Goal: Information Seeking & Learning: Learn about a topic

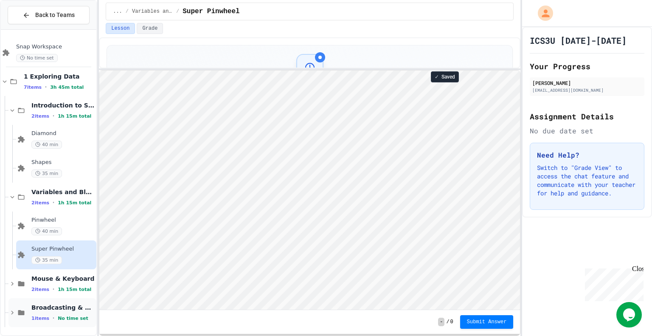
click at [70, 309] on span "Broadcasting & Cloning" at bounding box center [62, 308] width 63 height 8
click at [79, 317] on span "No time set" at bounding box center [73, 319] width 31 height 6
click at [14, 284] on icon at bounding box center [12, 284] width 8 height 8
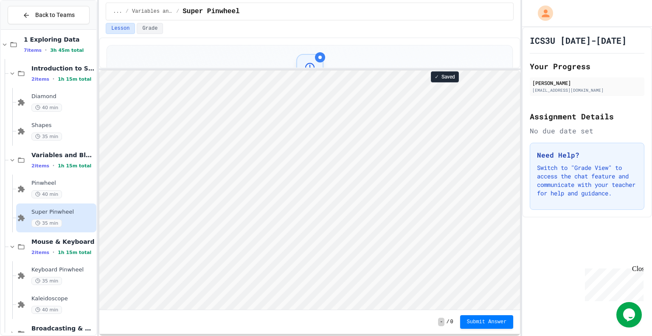
scroll to position [57, 0]
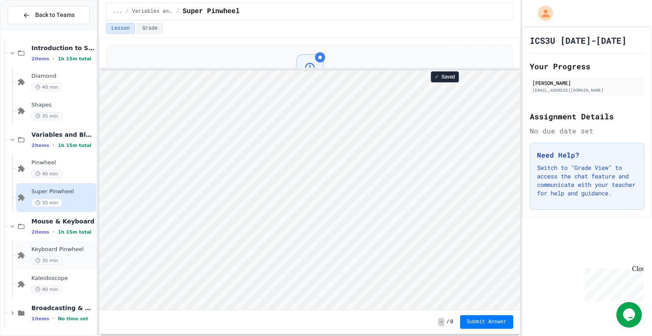
click at [54, 257] on span "35 min" at bounding box center [46, 261] width 31 height 8
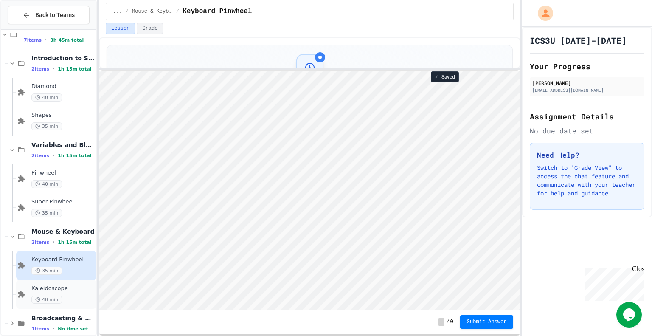
click at [75, 292] on div "Kaleidoscope 40 min" at bounding box center [62, 294] width 63 height 19
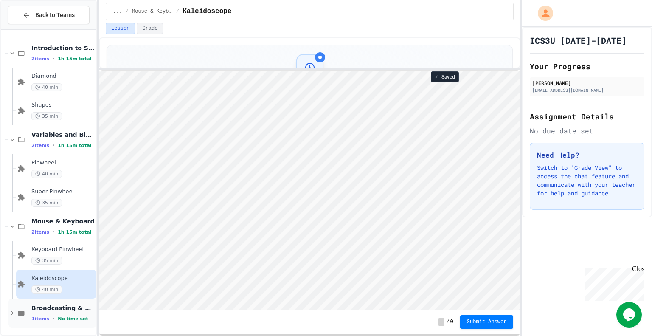
click at [9, 313] on icon at bounding box center [12, 313] width 8 height 8
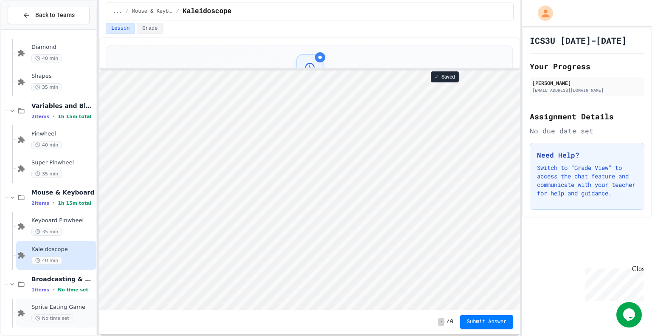
click at [71, 305] on span "Sprite Eating Game" at bounding box center [62, 307] width 63 height 7
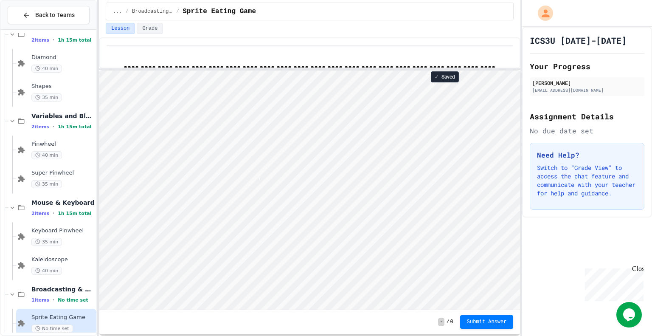
scroll to position [0, 5]
type textarea "*"
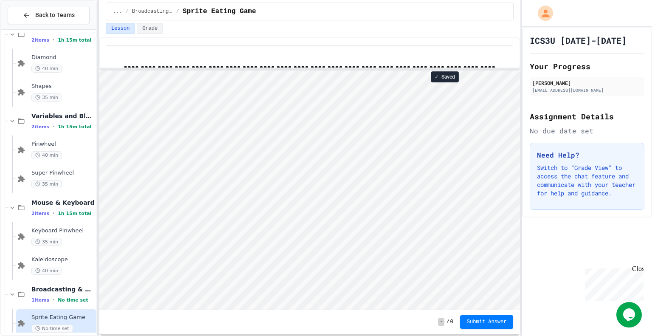
type textarea "*****"
type textarea "***"
type textarea "*"
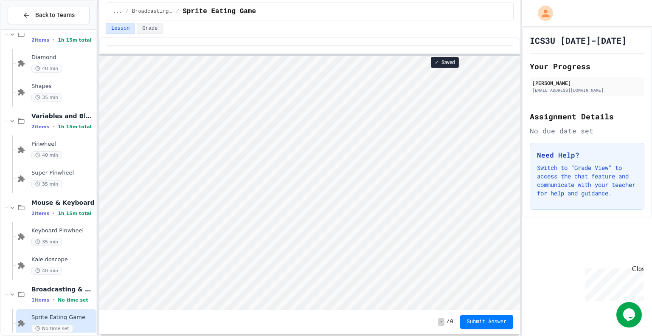
click at [260, 28] on div "**********" at bounding box center [310, 168] width 422 height 336
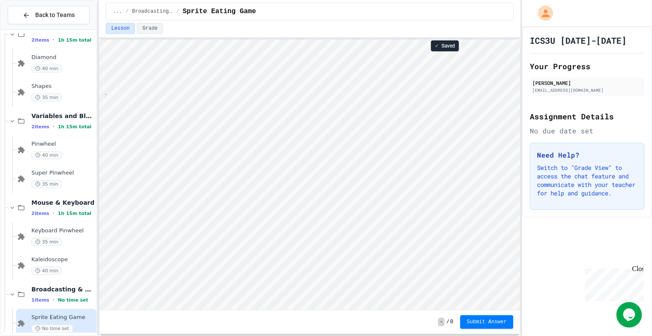
scroll to position [1, 10]
type textarea "****"
type textarea "*"
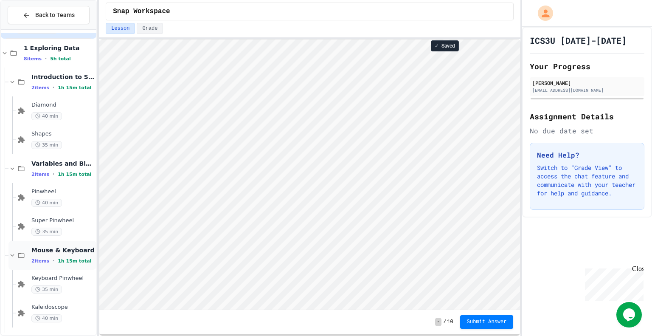
scroll to position [115, 0]
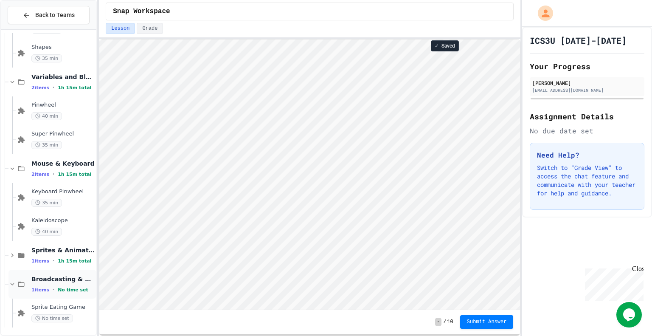
click at [76, 284] on div "Broadcasting & Cloning 1 items • No time set" at bounding box center [62, 284] width 63 height 18
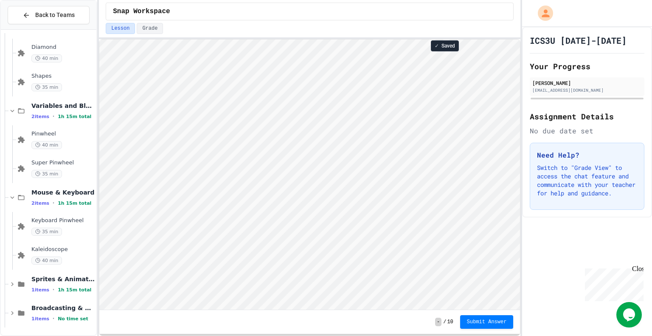
scroll to position [76, 0]
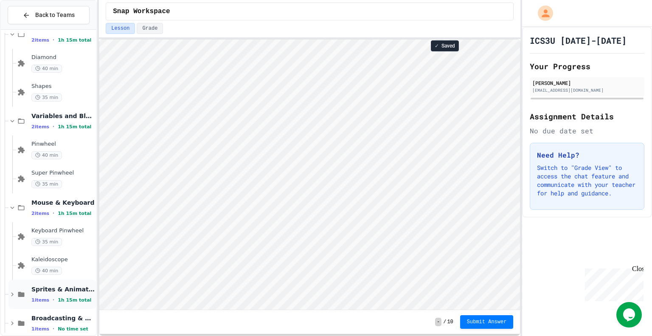
click at [81, 288] on span "Sprites & Animation" at bounding box center [62, 289] width 63 height 8
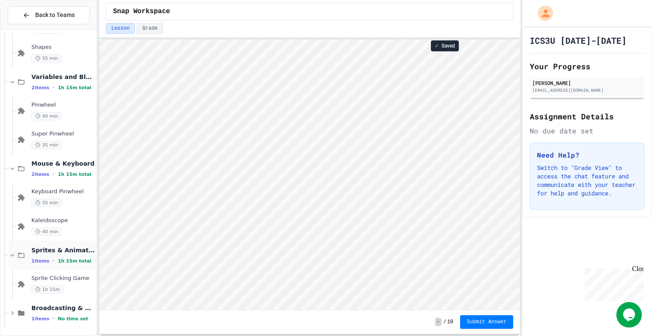
click at [8, 253] on icon at bounding box center [12, 255] width 8 height 8
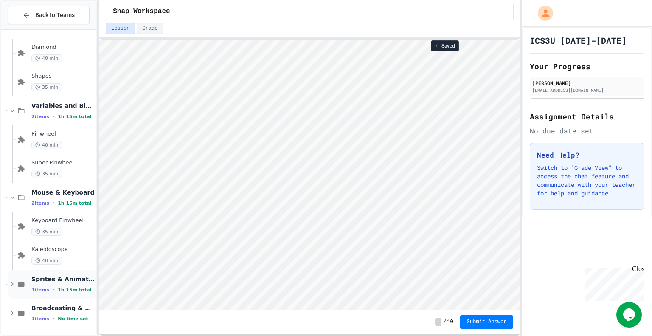
click at [51, 277] on span "Sprites & Animation" at bounding box center [62, 279] width 63 height 8
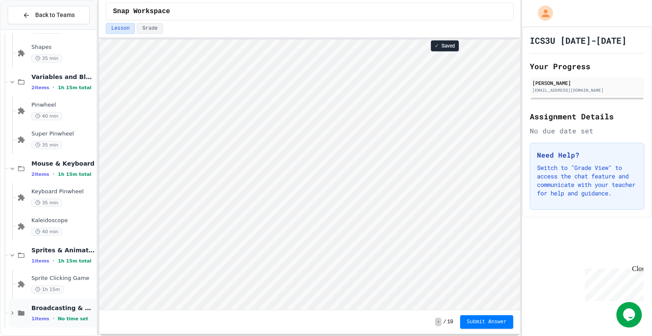
click at [48, 309] on span "Broadcasting & Cloning" at bounding box center [62, 308] width 63 height 8
click at [31, 323] on div "Broadcasting & Cloning 1 items • No time set" at bounding box center [52, 313] width 88 height 29
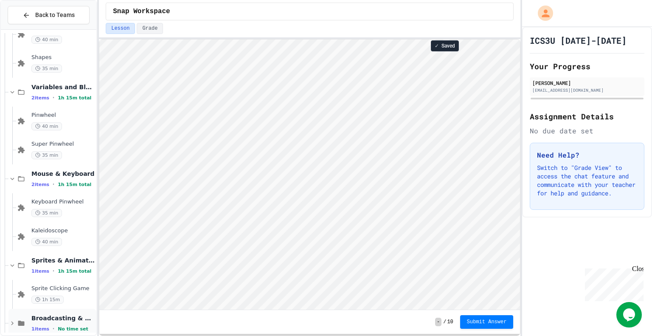
click at [37, 322] on div "Broadcasting & Cloning 1 items • No time set" at bounding box center [62, 323] width 63 height 18
click at [64, 112] on span "Pinwheel" at bounding box center [62, 115] width 63 height 7
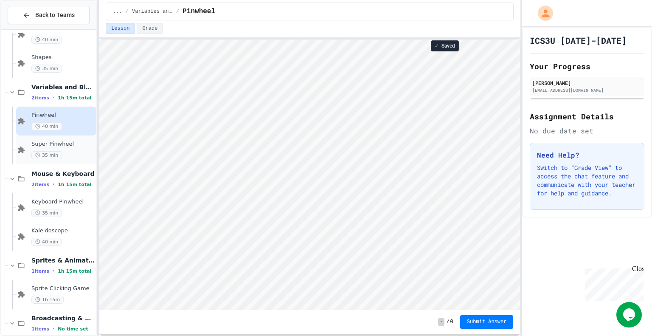
click at [70, 148] on div "Super Pinwheel 35 min" at bounding box center [62, 150] width 63 height 19
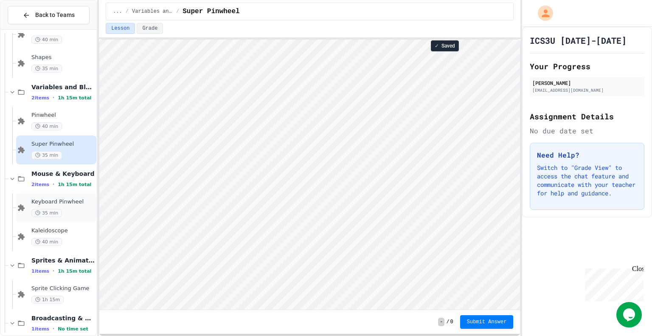
click at [73, 203] on span "Keyboard Pinwheel" at bounding box center [62, 201] width 63 height 7
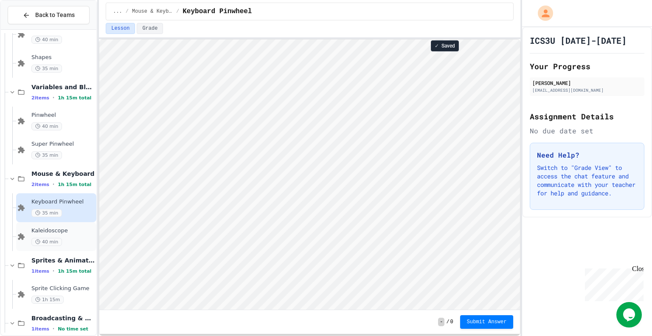
click at [71, 234] on div "Kaleidoscope 40 min" at bounding box center [62, 236] width 63 height 19
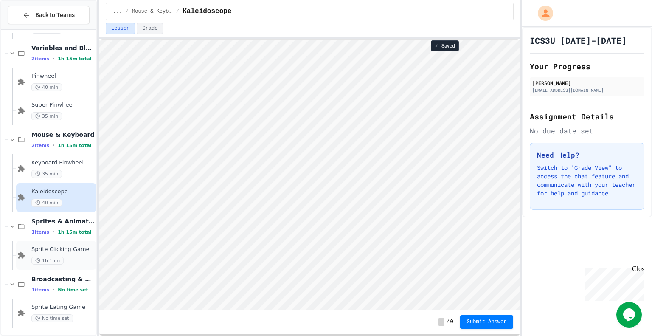
click at [77, 253] on div "Sprite Clicking Game 1h 15m" at bounding box center [62, 255] width 63 height 19
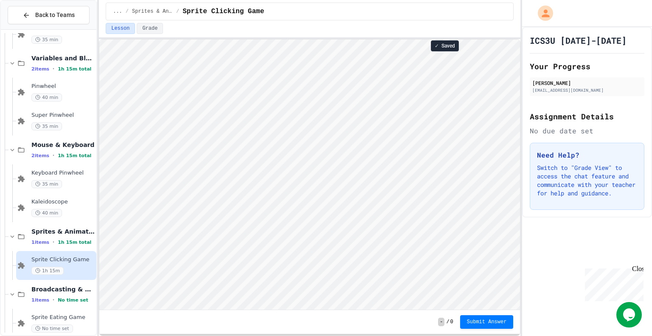
scroll to position [144, 0]
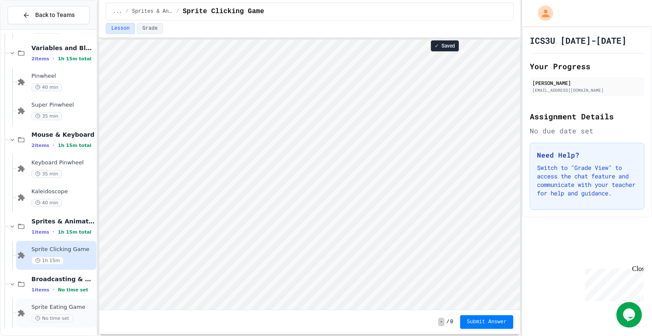
click at [68, 311] on div "Sprite Eating Game No time set" at bounding box center [62, 313] width 63 height 19
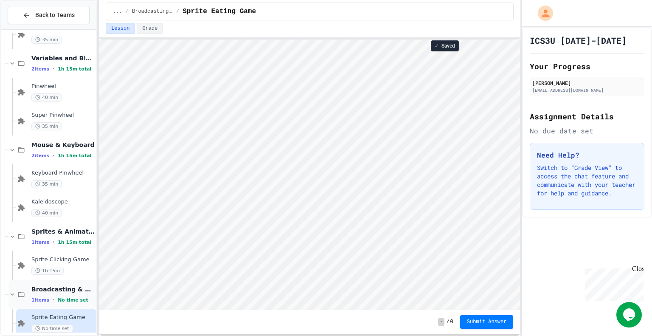
scroll to position [144, 0]
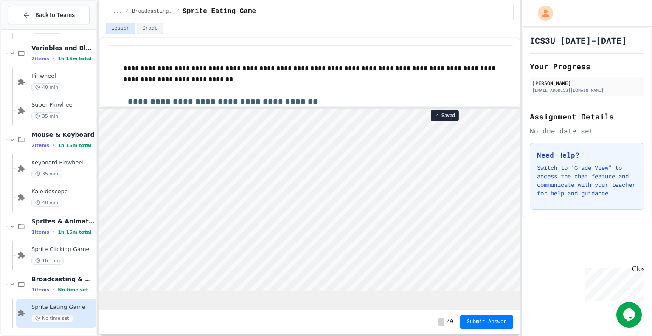
click at [320, 132] on div "**********" at bounding box center [310, 186] width 422 height 299
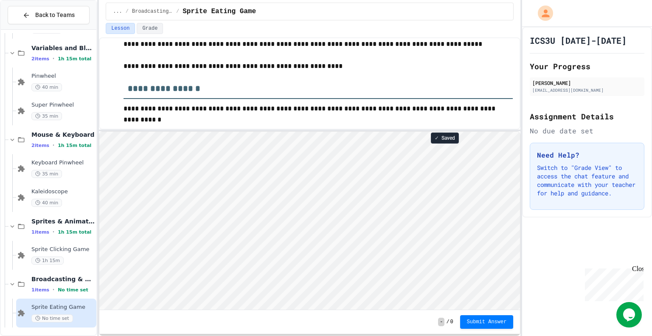
scroll to position [0, 0]
